Goal: Task Accomplishment & Management: Use online tool/utility

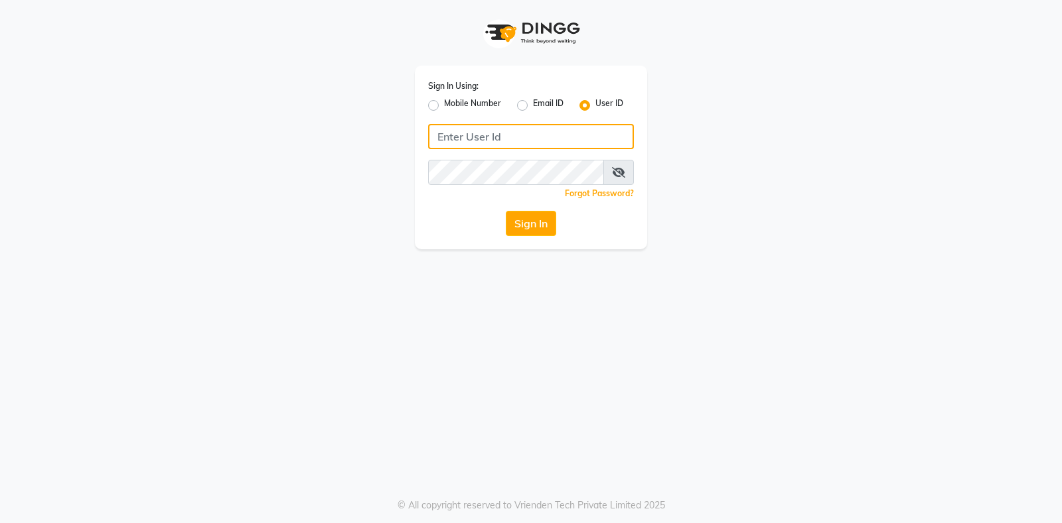
click at [444, 135] on input "Username" at bounding box center [531, 136] width 206 height 25
type input "exhale7"
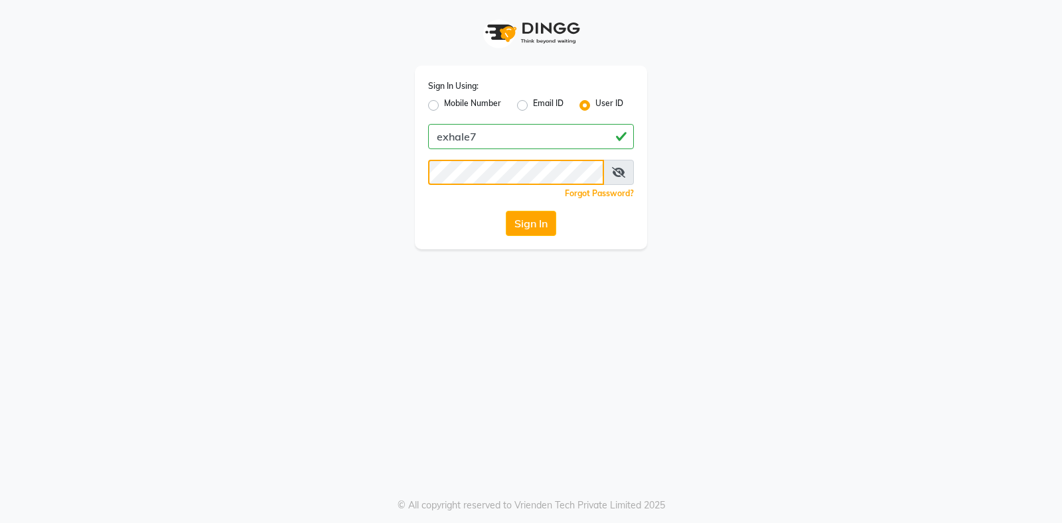
click at [506, 211] on button "Sign In" at bounding box center [531, 223] width 50 height 25
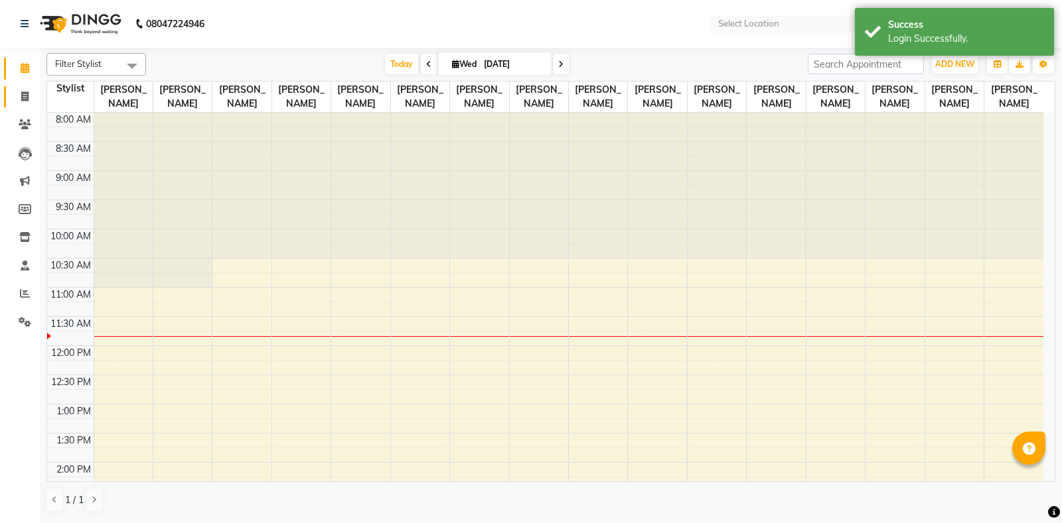
click at [29, 97] on span at bounding box center [24, 97] width 23 height 15
select select "en"
select select "service"
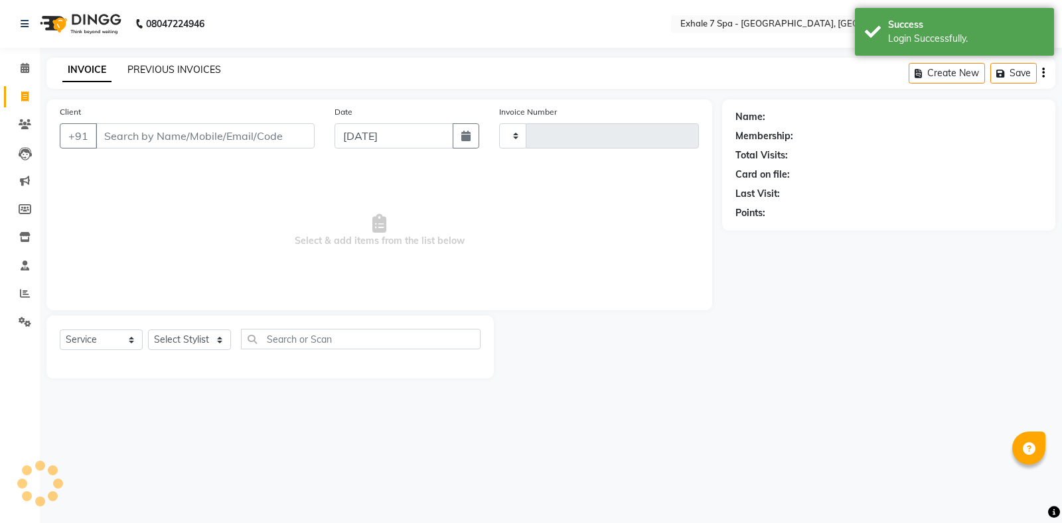
type input "1551"
select select "4480"
click at [94, 68] on link "INVOICE" at bounding box center [86, 70] width 49 height 24
click at [163, 70] on link "PREVIOUS INVOICES" at bounding box center [174, 70] width 94 height 12
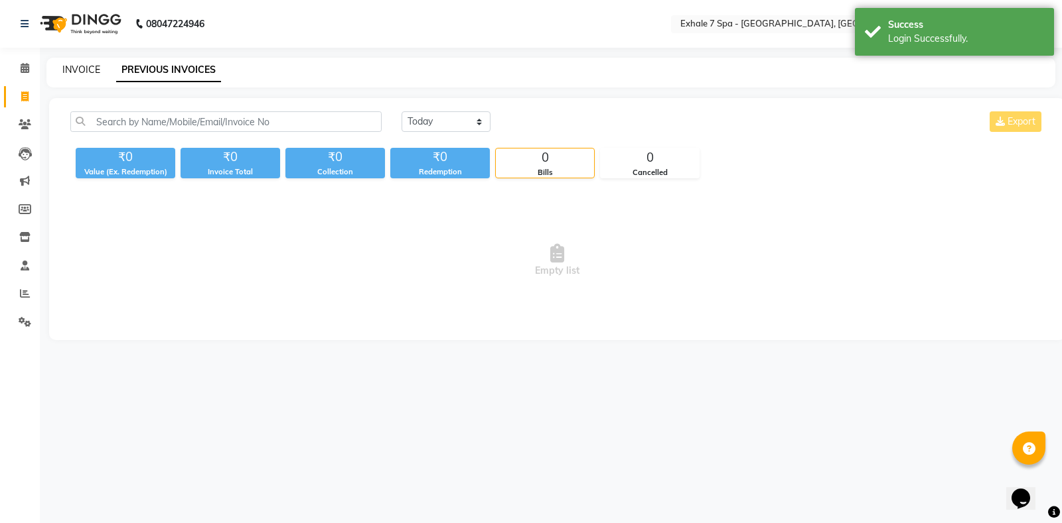
click at [82, 71] on link "INVOICE" at bounding box center [81, 70] width 38 height 12
select select "4480"
select select "service"
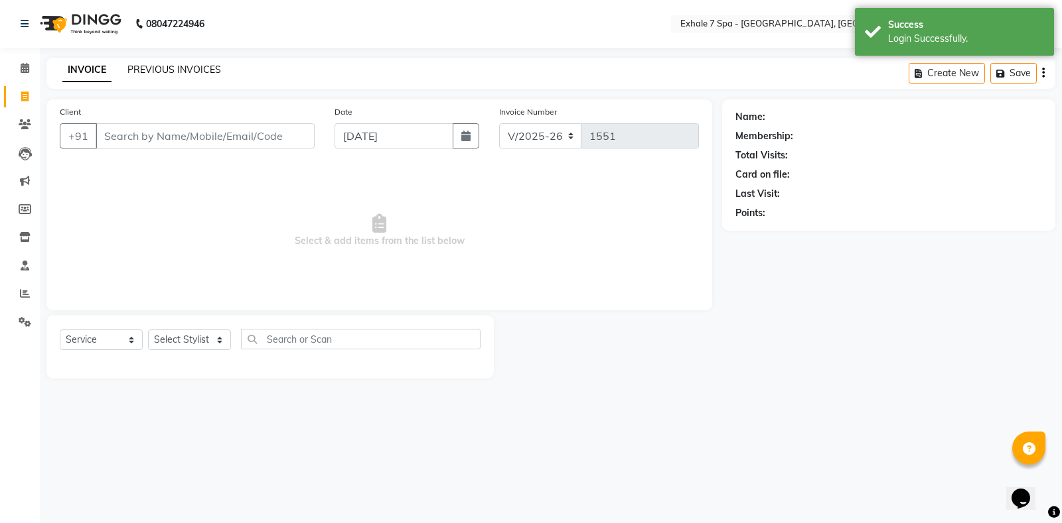
click at [155, 71] on link "PREVIOUS INVOICES" at bounding box center [174, 70] width 94 height 12
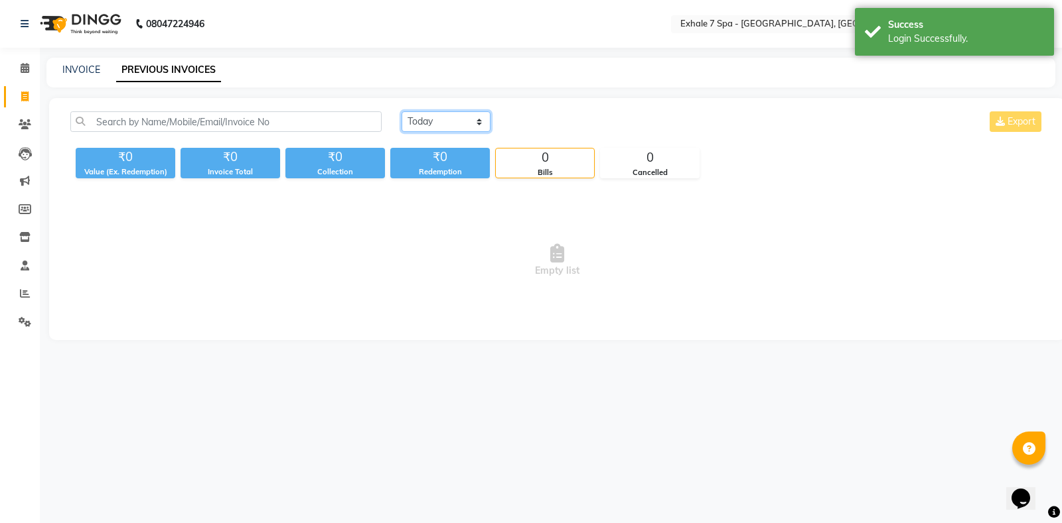
click at [417, 119] on select "[DATE] [DATE] Custom Range" at bounding box center [445, 121] width 89 height 21
select select "[DATE]"
click at [401, 111] on select "[DATE] [DATE] Custom Range" at bounding box center [445, 121] width 89 height 21
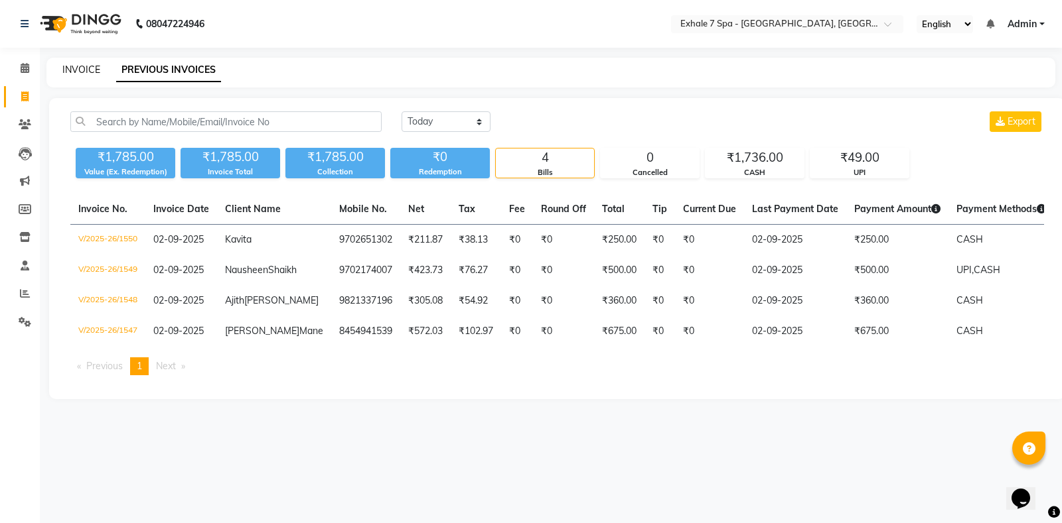
click at [79, 68] on link "INVOICE" at bounding box center [81, 70] width 38 height 12
select select "service"
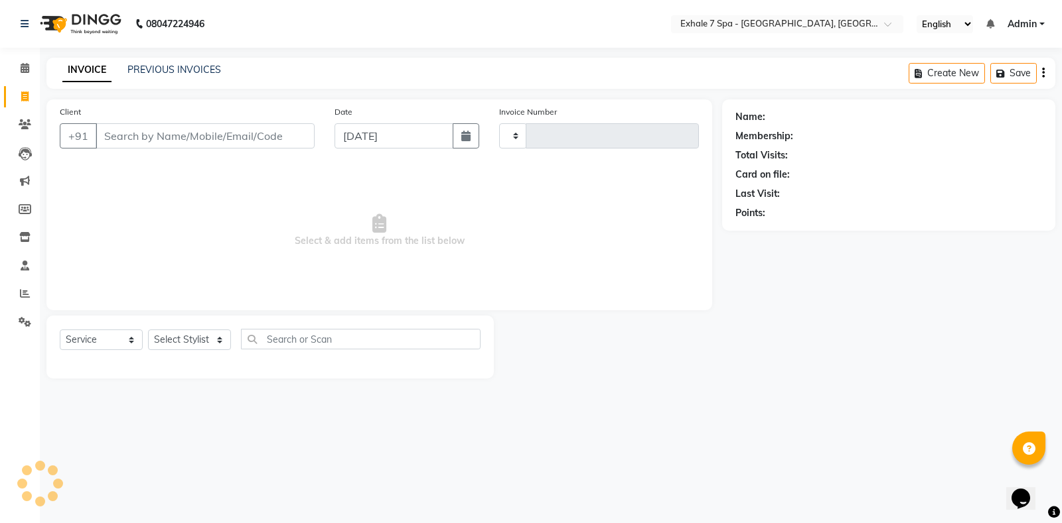
type input "1551"
select select "4480"
click at [165, 62] on div "INVOICE PREVIOUS INVOICES Create New Save" at bounding box center [550, 73] width 1008 height 31
click at [169, 73] on link "PREVIOUS INVOICES" at bounding box center [174, 70] width 94 height 12
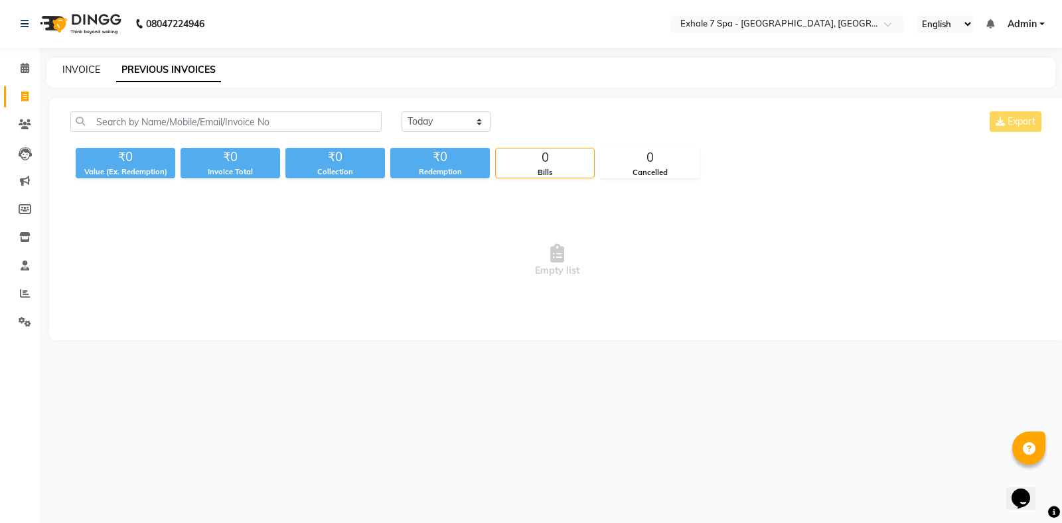
click at [80, 72] on link "INVOICE" at bounding box center [81, 70] width 38 height 12
select select "service"
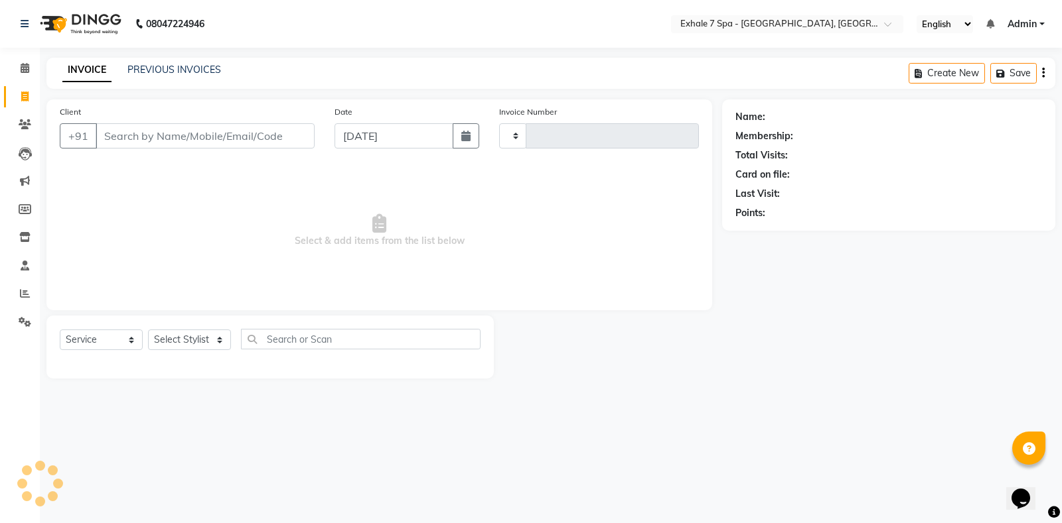
type input "1551"
select select "4480"
click at [166, 72] on link "PREVIOUS INVOICES" at bounding box center [174, 70] width 94 height 12
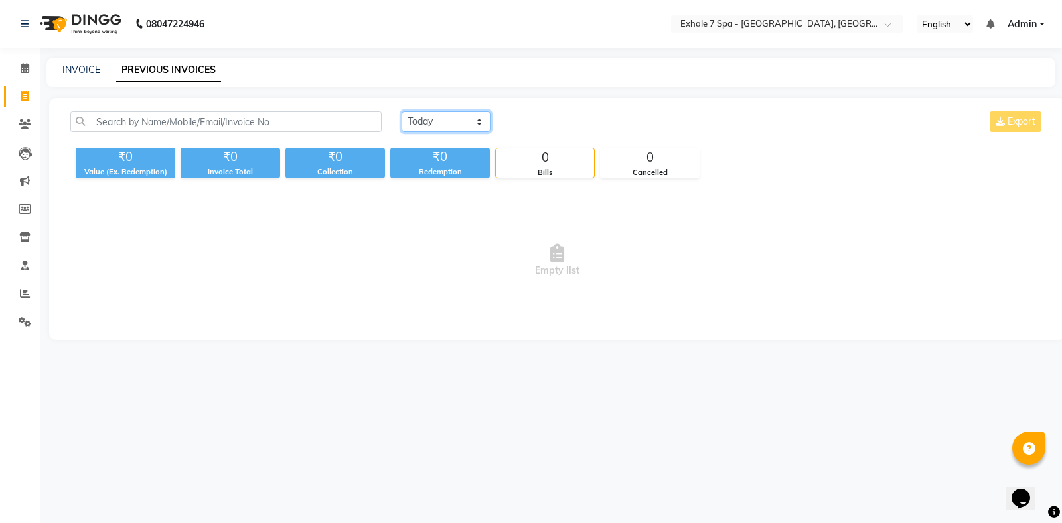
click at [422, 129] on select "[DATE] [DATE] Custom Range" at bounding box center [445, 121] width 89 height 21
select select "[DATE]"
click at [401, 111] on select "[DATE] [DATE] Custom Range" at bounding box center [445, 121] width 89 height 21
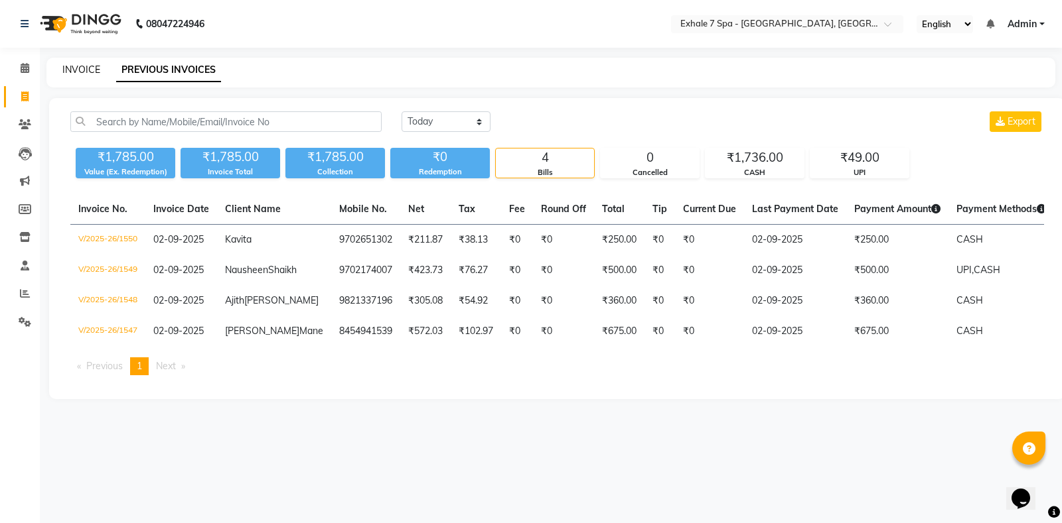
click at [94, 72] on link "INVOICE" at bounding box center [81, 70] width 38 height 12
select select "4480"
select select "service"
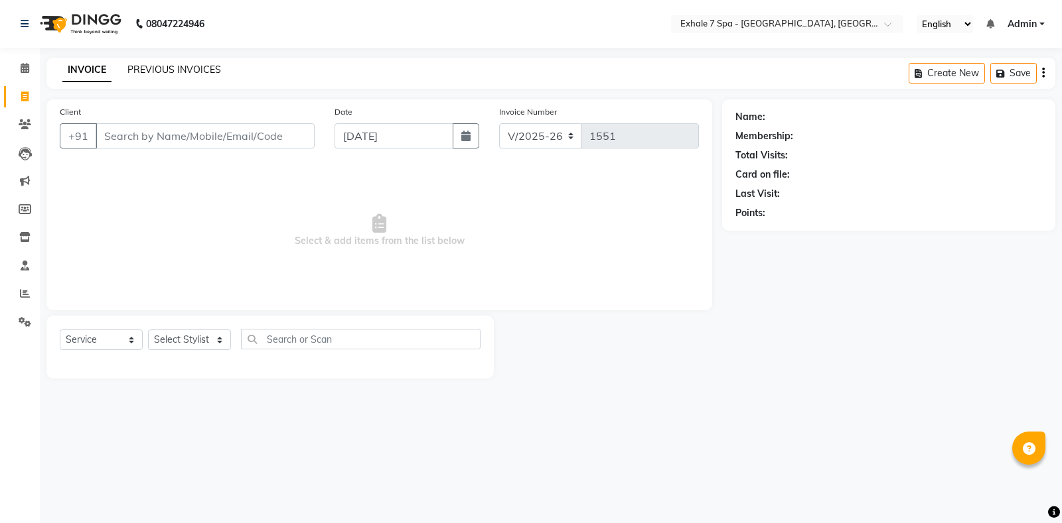
click at [176, 65] on link "PREVIOUS INVOICES" at bounding box center [174, 70] width 94 height 12
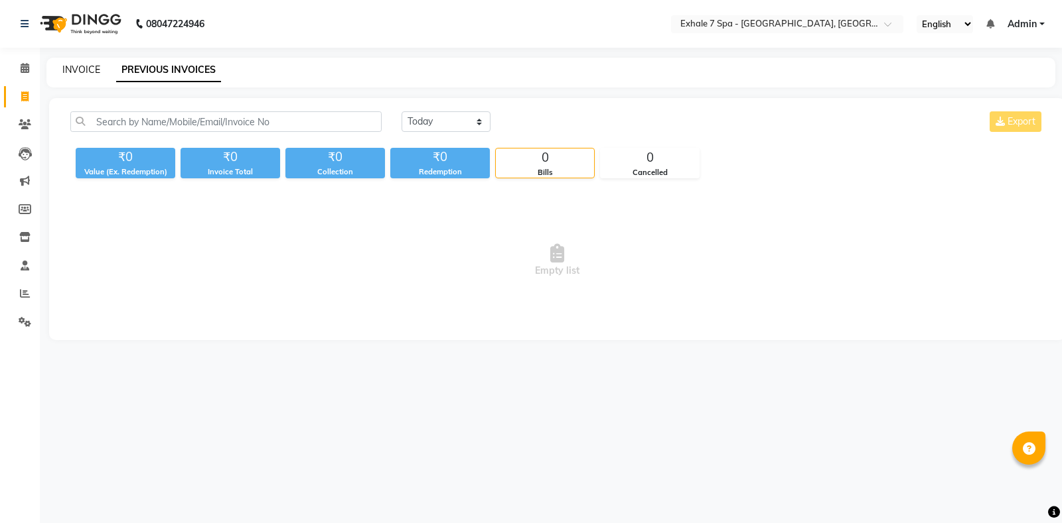
click at [85, 64] on link "INVOICE" at bounding box center [81, 70] width 38 height 12
select select "service"
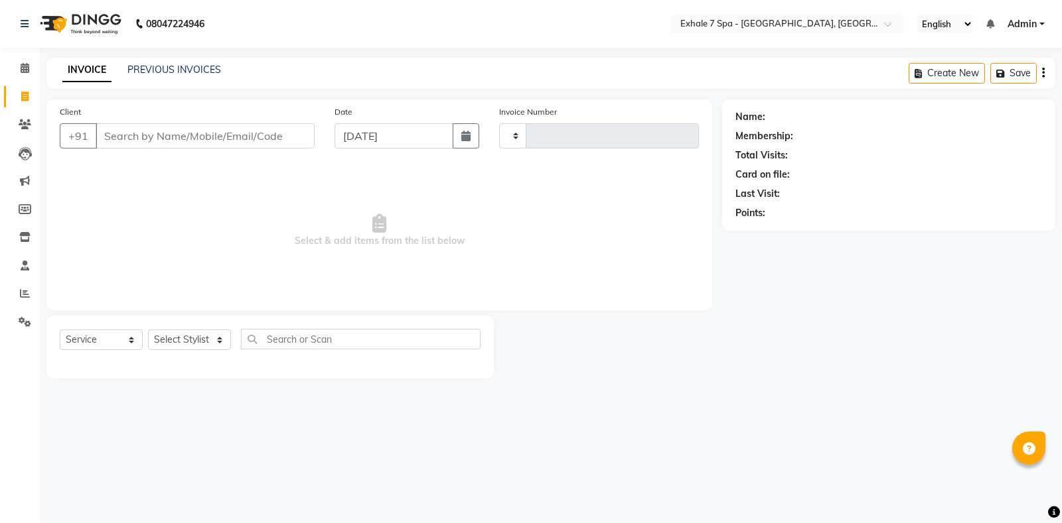
type input "1551"
select select "4480"
drag, startPoint x: 280, startPoint y: 228, endPoint x: 466, endPoint y: 256, distance: 188.5
click at [475, 264] on span "Select & add items from the list below" at bounding box center [379, 231] width 639 height 133
click at [76, 157] on div "Client +91" at bounding box center [187, 132] width 275 height 54
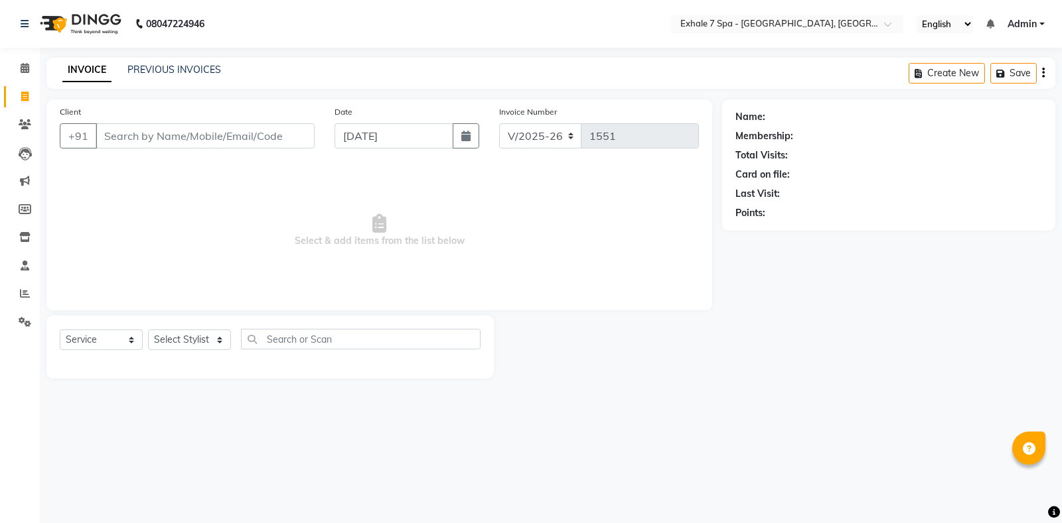
click at [89, 119] on div "Client +91" at bounding box center [187, 132] width 275 height 54
